Goal: Check status: Check status

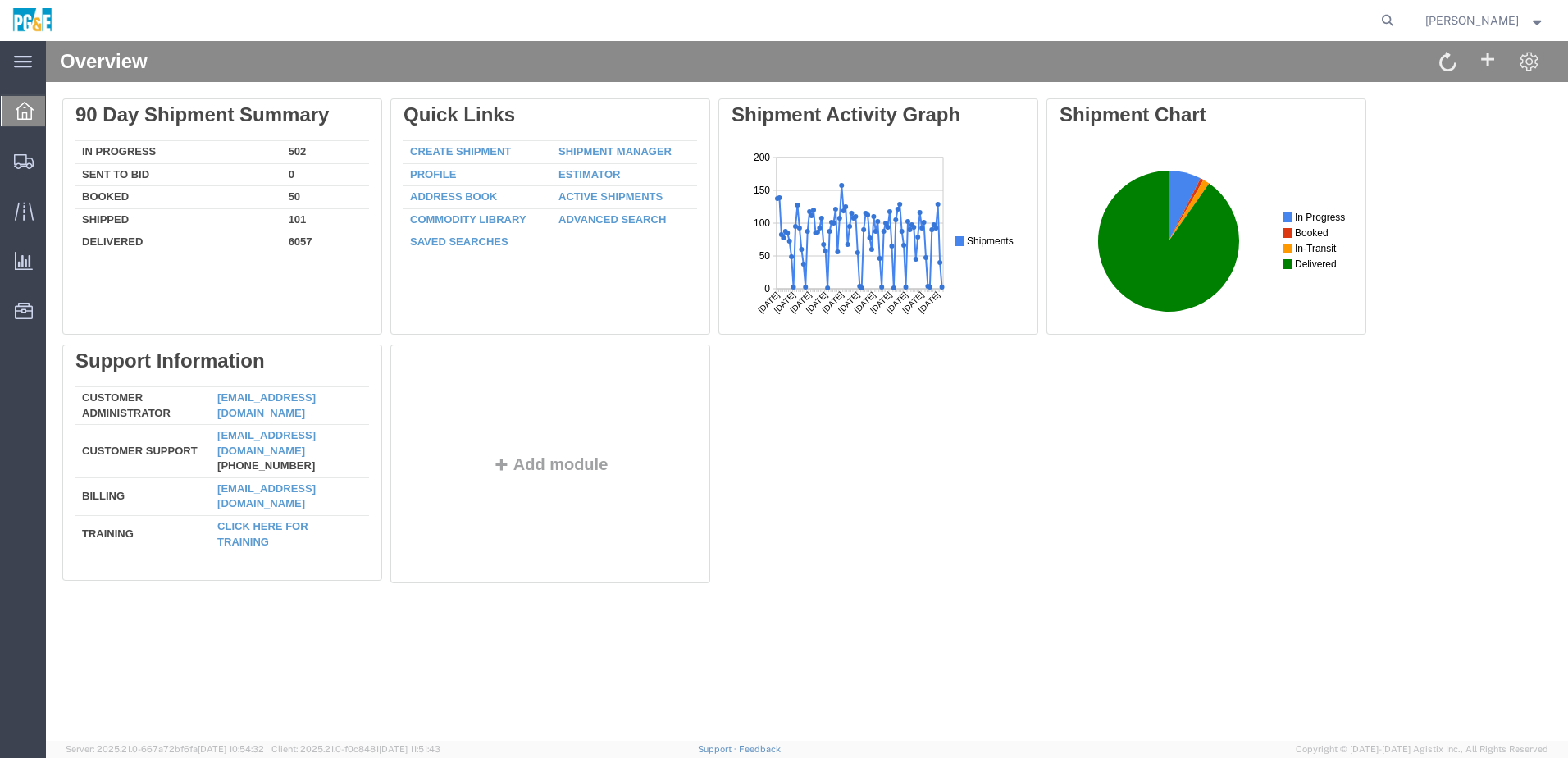
drag, startPoint x: 759, startPoint y: 410, endPoint x: 746, endPoint y: 416, distance: 14.3
click at [753, 412] on div "Delete 90 Day Shipment Summary In Progress 502 Sent To Bid 0 Booked 50 Shipped …" at bounding box center [808, 344] width 1490 height 492
click at [1399, 24] on icon at bounding box center [1388, 20] width 23 height 23
paste input "564888999"
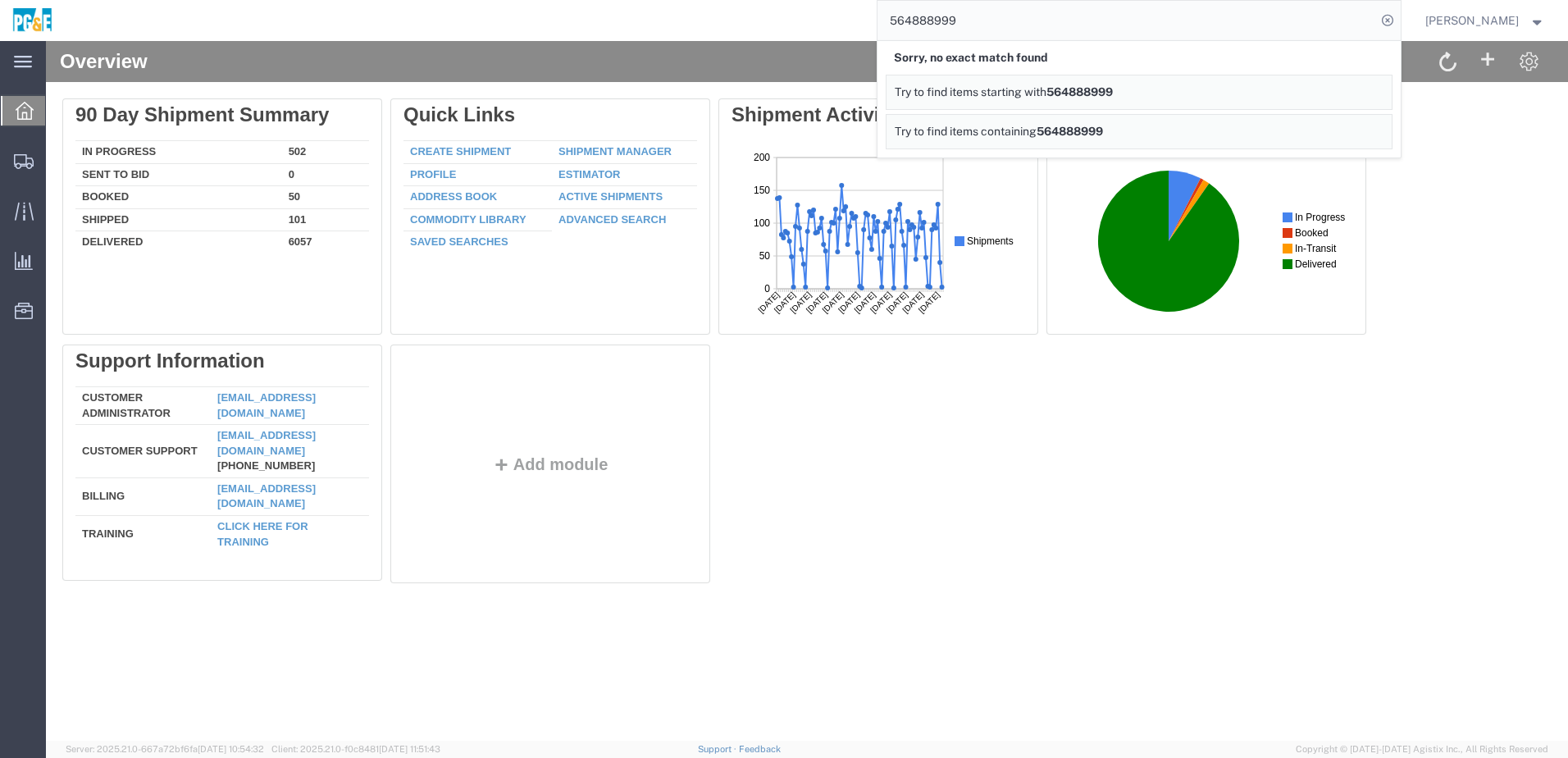
click at [993, 27] on input "564888999" at bounding box center [1126, 20] width 498 height 39
click at [953, 24] on input "564888999" at bounding box center [1126, 20] width 498 height 39
paste input "search"
type input "56488899"
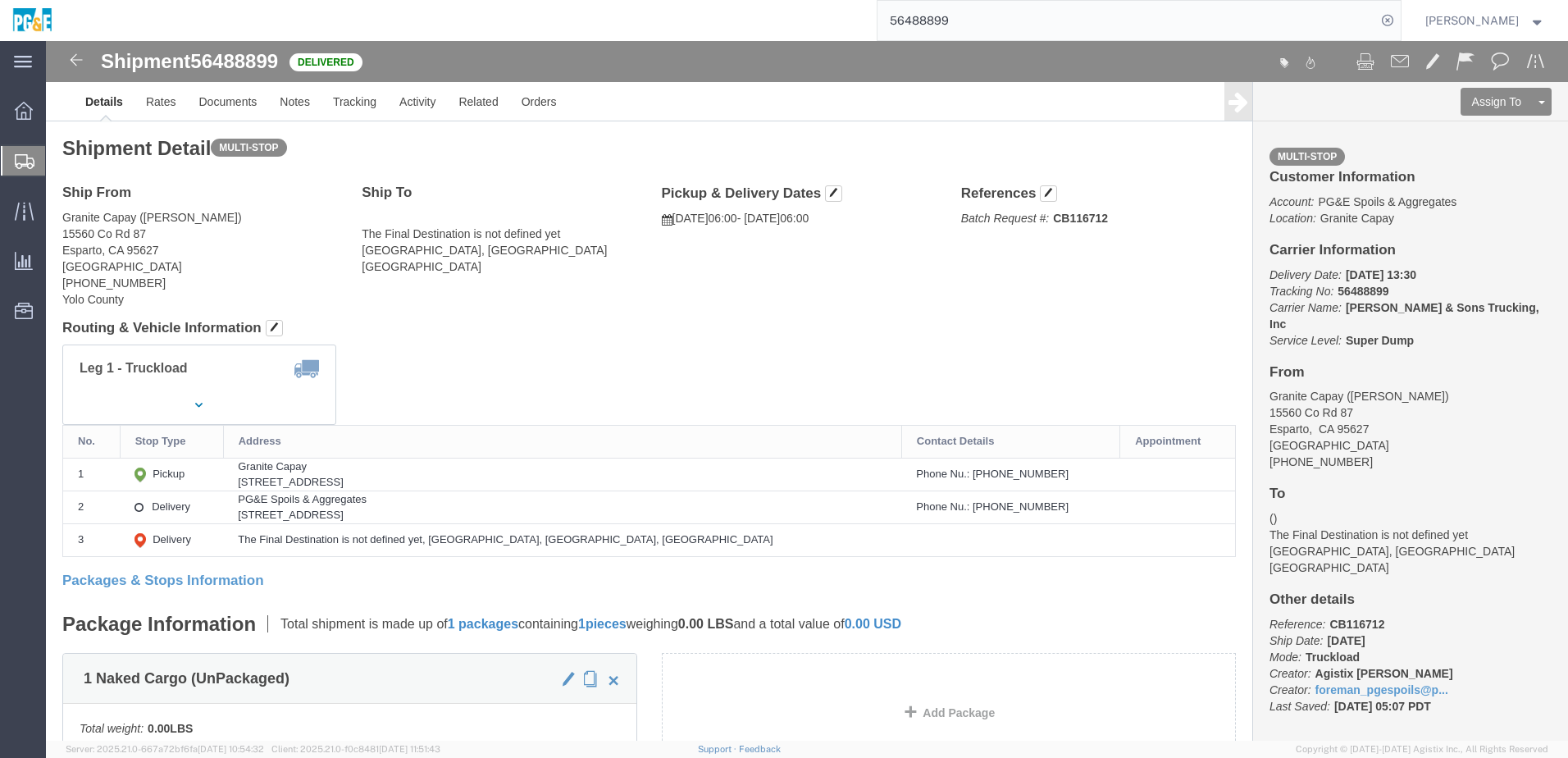
click div "Leg 1 - Truckload Vehicle 1: Super Dump Number of trucks: 1"
click div "Shipment Detail Multi-stop Ship From Granite Capay (Cody Whedbee) 15560 Co Rd 8…"
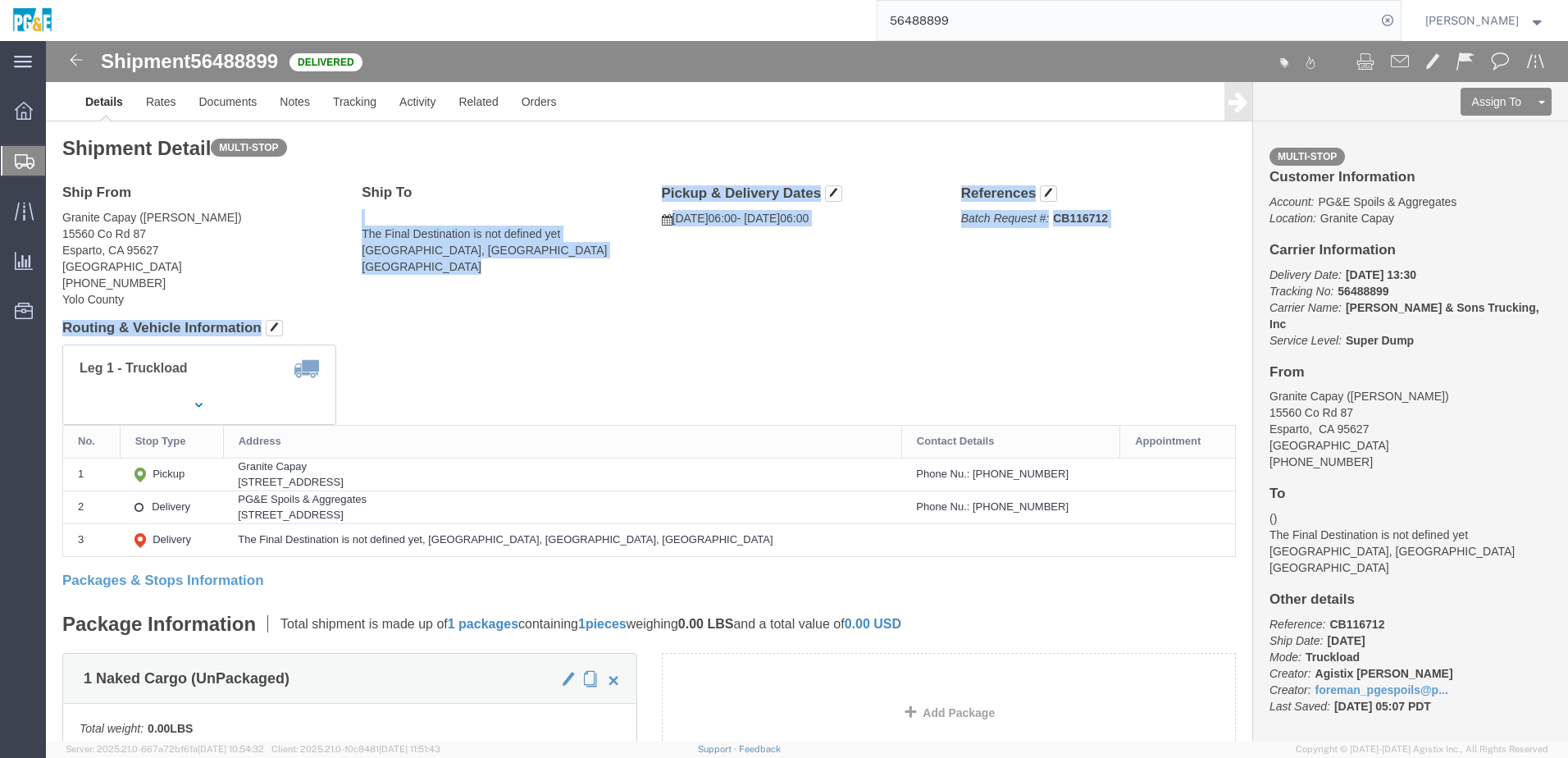
drag, startPoint x: 561, startPoint y: 166, endPoint x: 631, endPoint y: 279, distance: 132.9
click div "Shipment Detail Multi-stop Ship From Granite Capay (Cody Whedbee) 15560 Co Rd 8…"
click h4 "Routing & Vehicle Information"
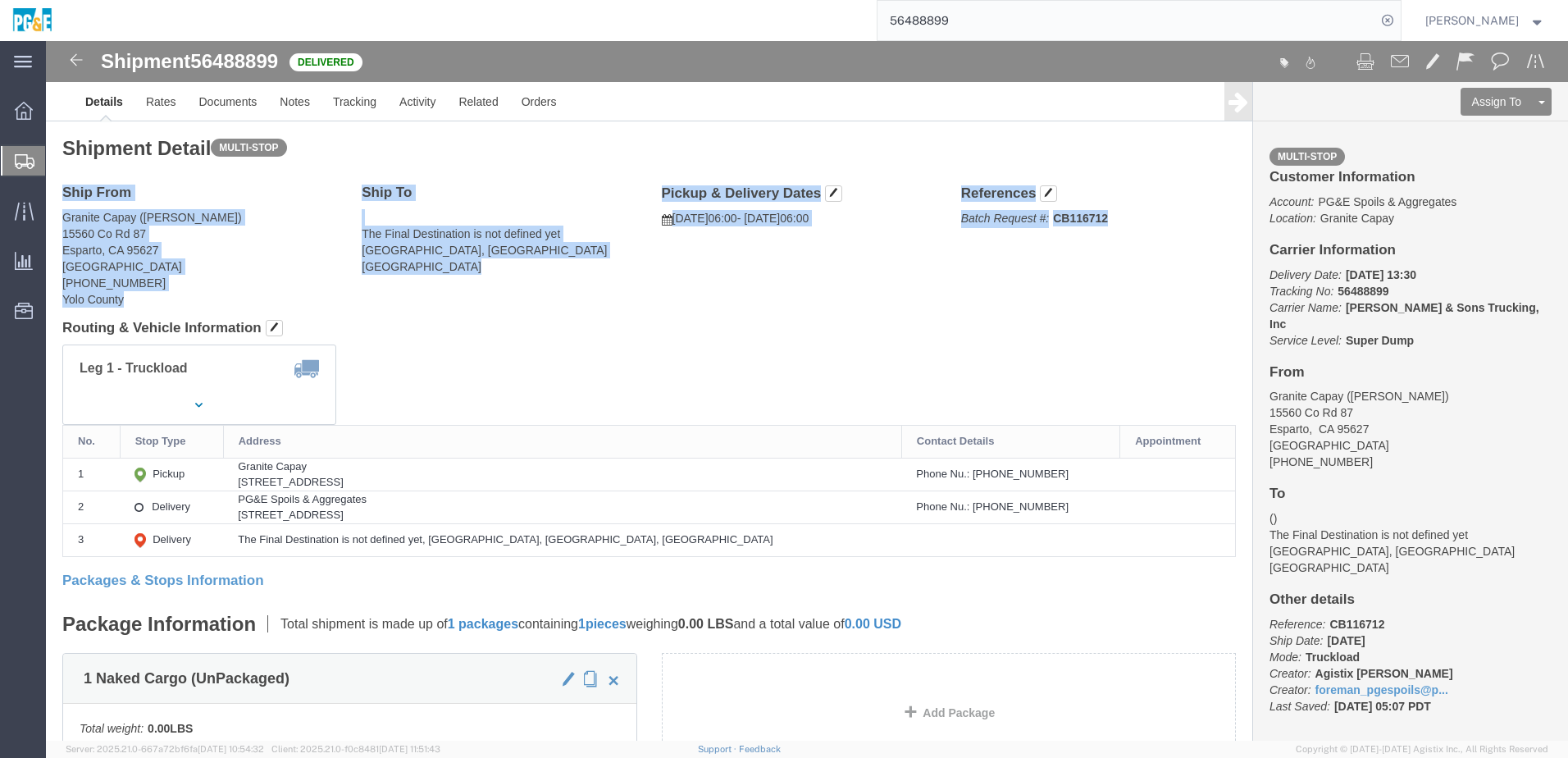
drag, startPoint x: 15, startPoint y: 130, endPoint x: 1011, endPoint y: 211, distance: 999.3
click div "Shipment Detail Multi-stop Ship From Granite Capay (Cody Whedbee) 15560 Co Rd 8…"
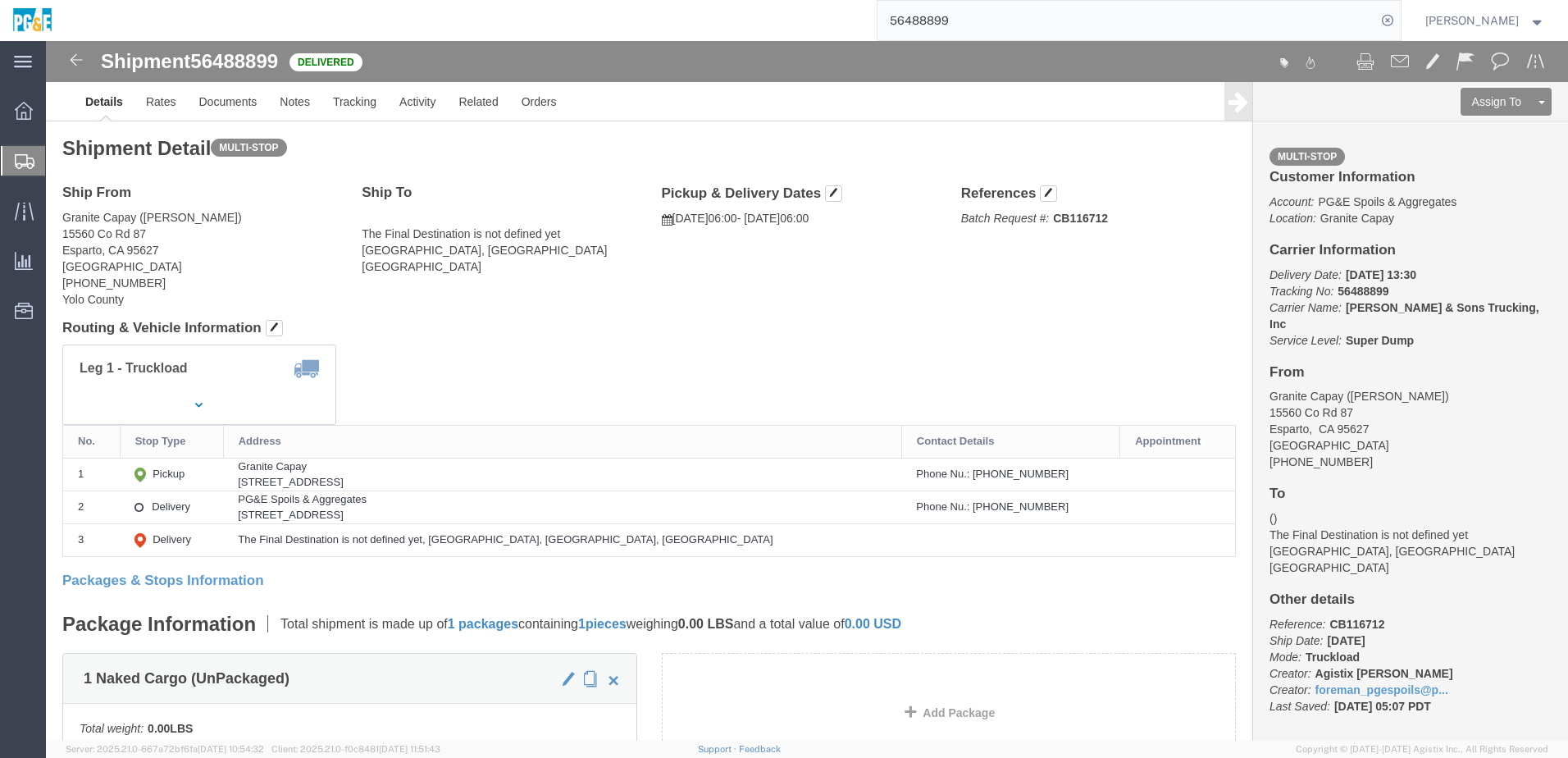
drag, startPoint x: 1011, startPoint y: 211, endPoint x: 469, endPoint y: 326, distance: 554.1
click div "Leg 1 - Truckload Vehicle 1: Super Dump Number of trucks: 1"
click address "The Final Destination is not defined yet Vacaville, CA United States"
click div "Shipment Detail Multi-stop Ship From Granite Capay (Cody Whedbee) 15560 Co Rd 8…"
click div "Leg 1 - Truckload Vehicle 1: Super Dump Number of trucks: 1"
